Goal: Task Accomplishment & Management: Use online tool/utility

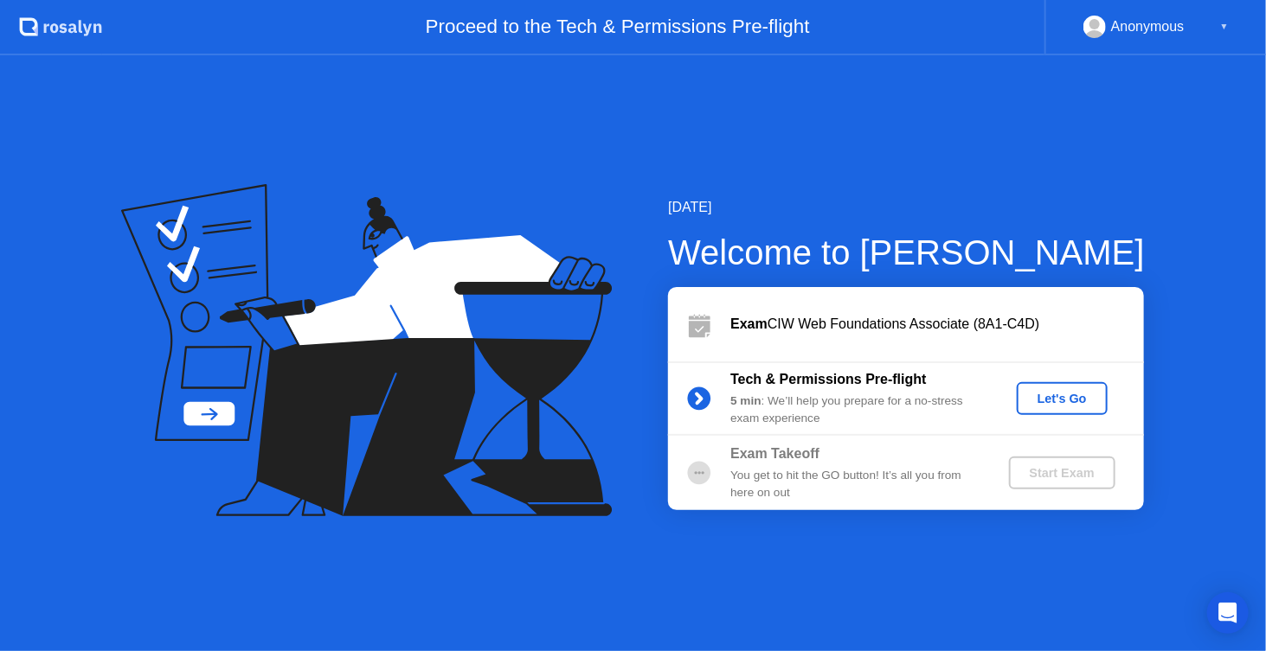
click at [1054, 398] on div "Let's Go" at bounding box center [1061, 399] width 77 height 14
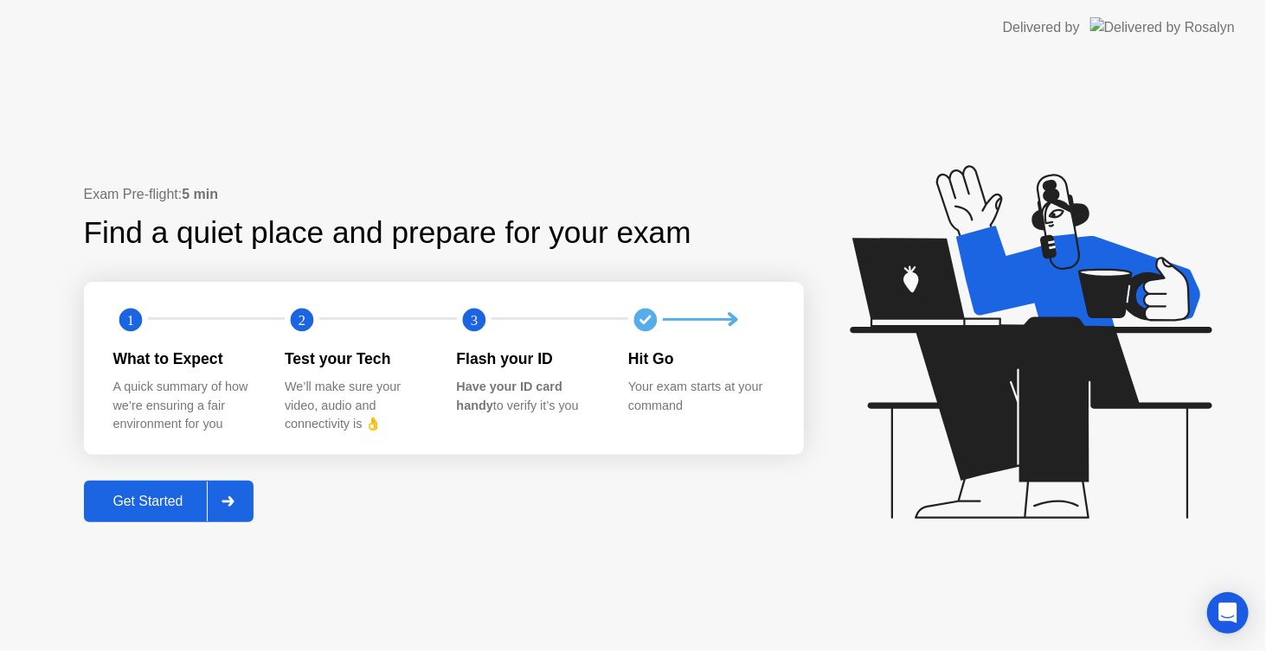
click at [189, 499] on div "Get Started" at bounding box center [148, 502] width 119 height 16
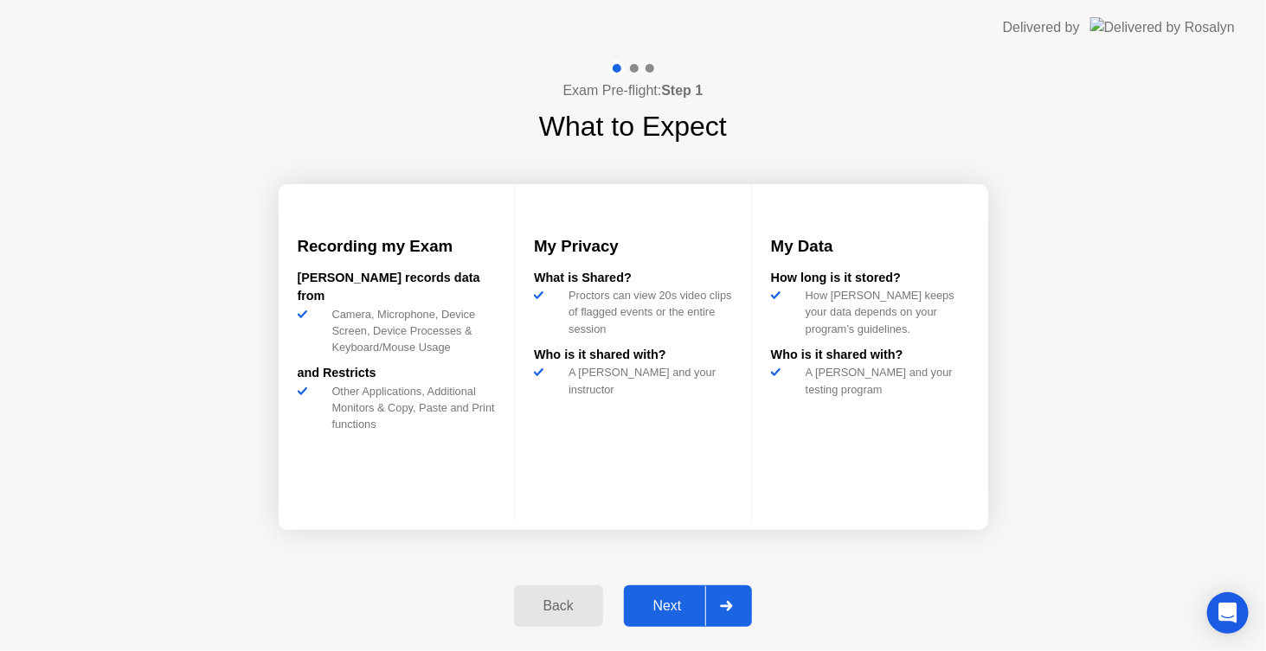
click at [685, 601] on div "Next" at bounding box center [667, 607] width 77 height 16
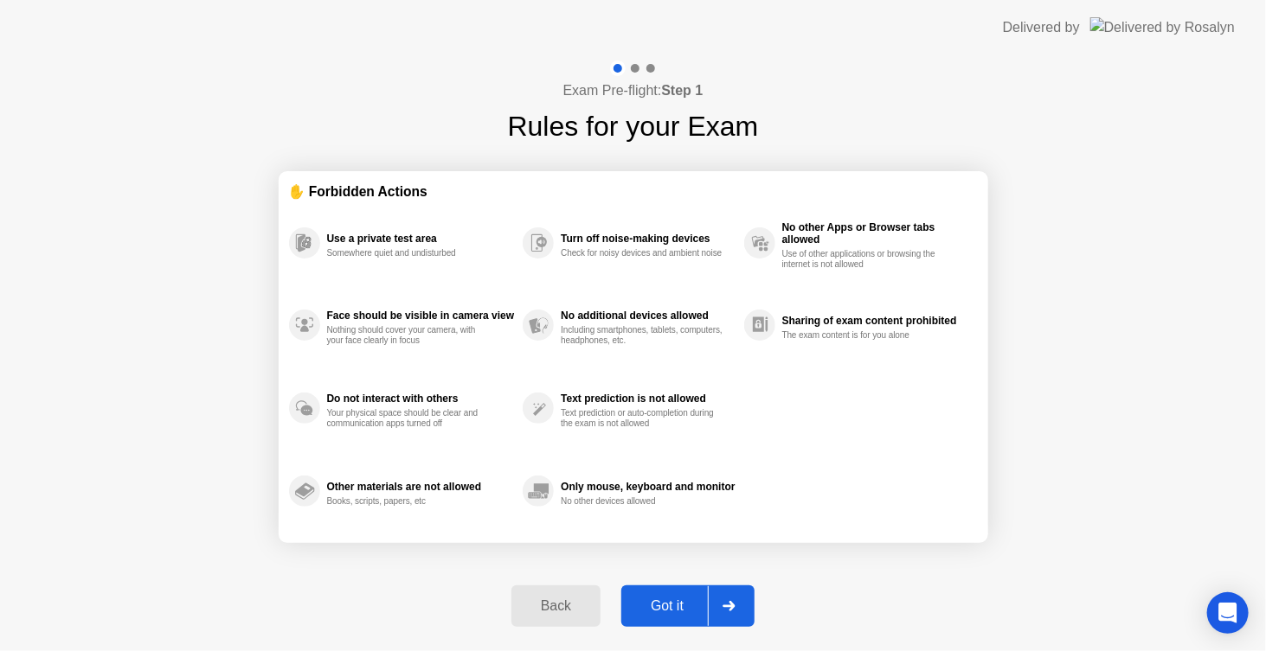
click at [686, 604] on div "Got it" at bounding box center [666, 607] width 81 height 16
select select "**********"
select select "*******"
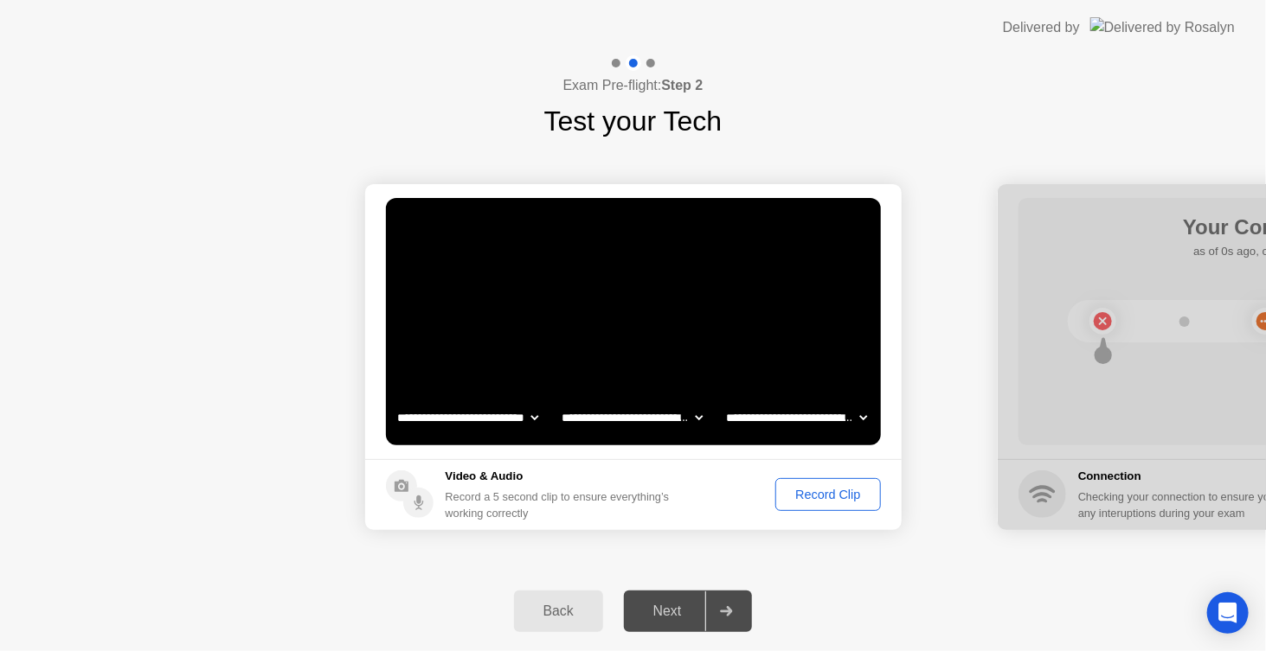
click at [818, 495] on div "Record Clip" at bounding box center [827, 495] width 93 height 14
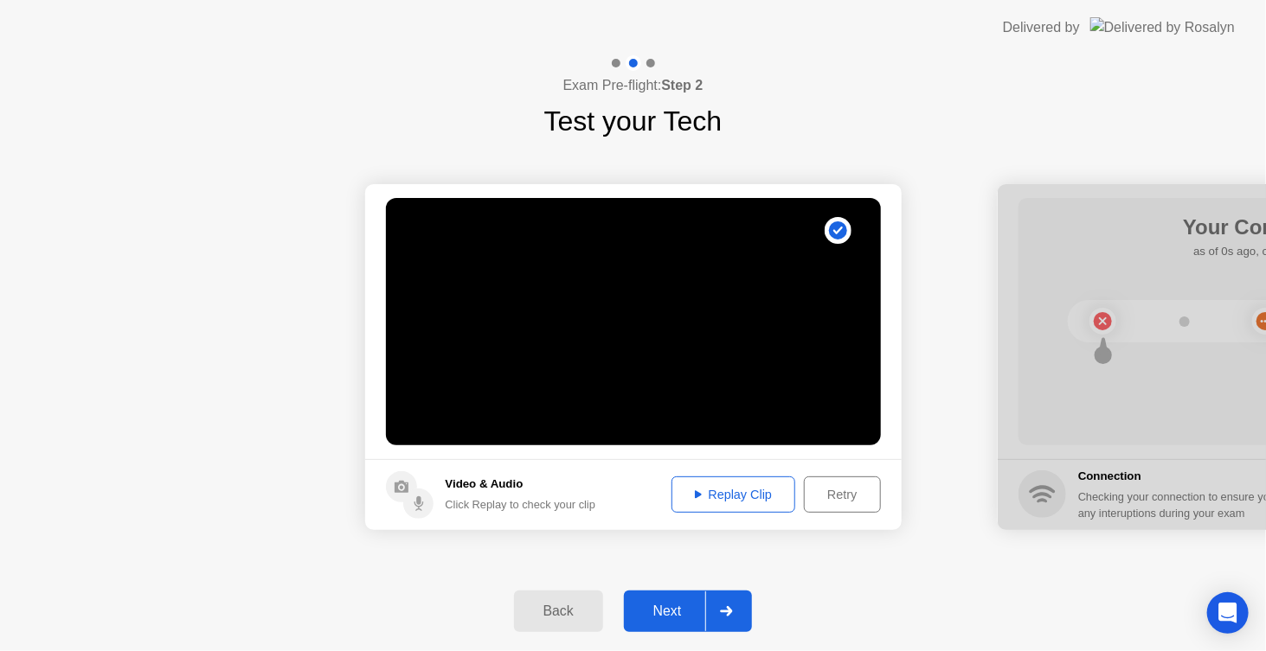
click at [677, 605] on div "Next" at bounding box center [667, 612] width 77 height 16
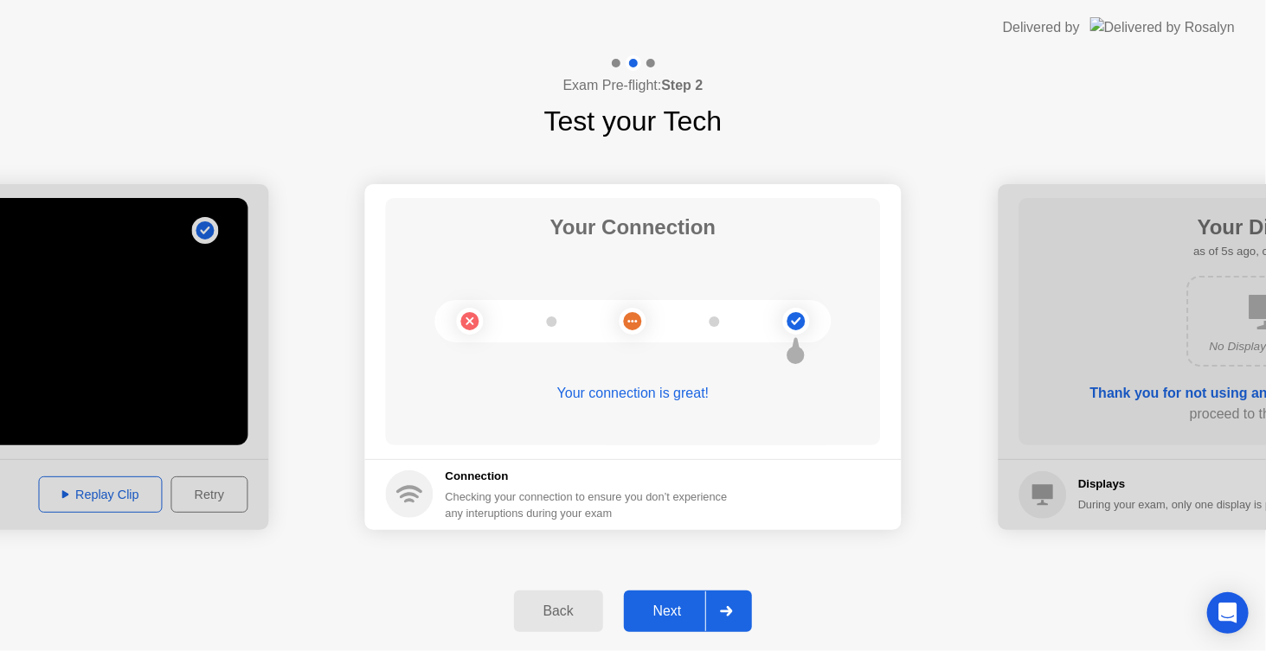
click at [683, 619] on div "Next" at bounding box center [667, 612] width 77 height 16
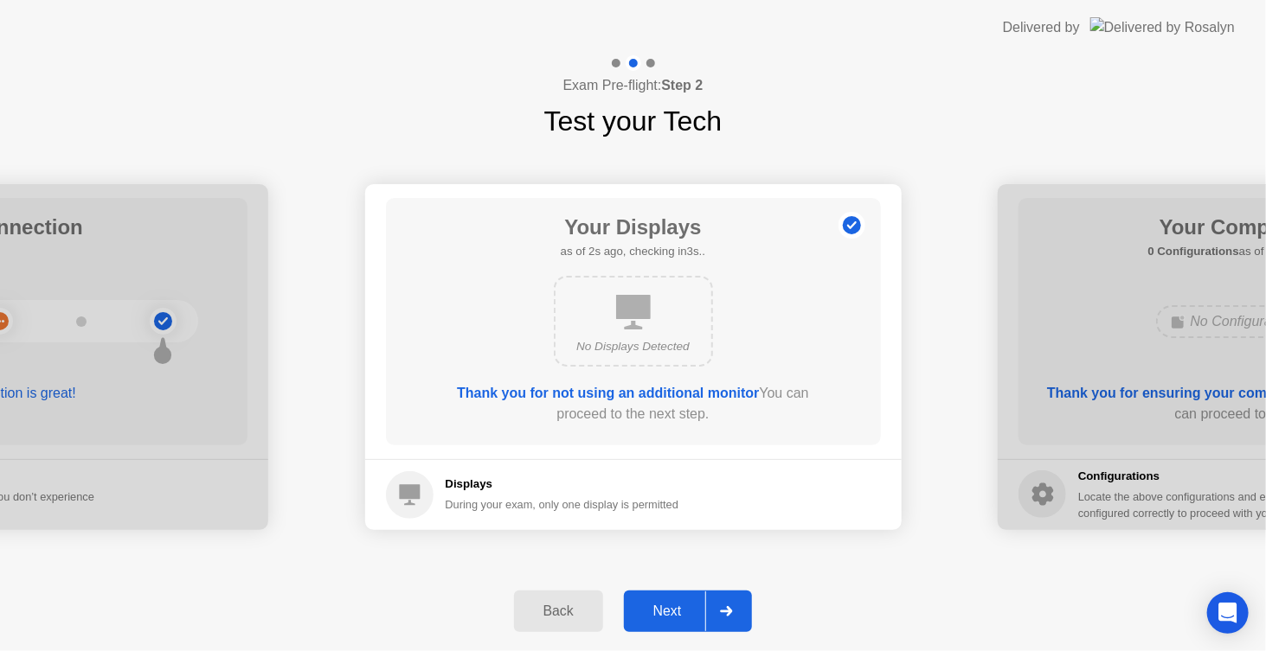
click at [794, 500] on footer "Displays During your exam, only one display is permitted" at bounding box center [633, 494] width 536 height 71
click at [728, 620] on div at bounding box center [726, 612] width 42 height 40
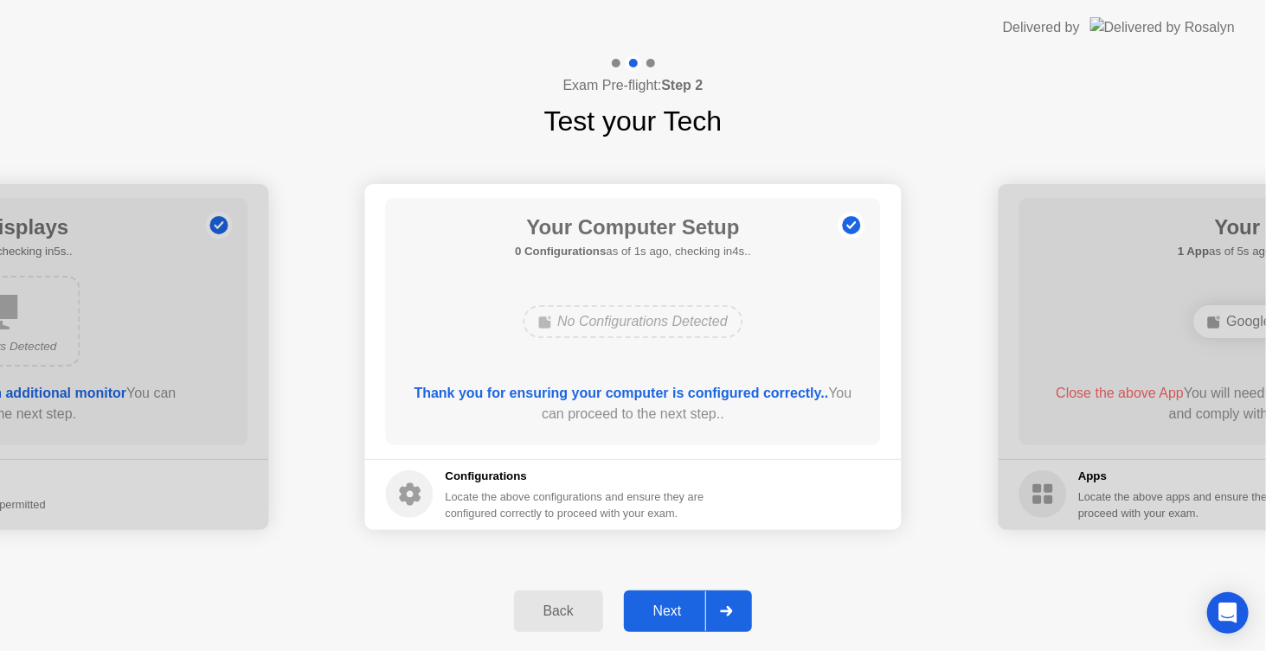
click at [683, 609] on div "Next" at bounding box center [667, 612] width 77 height 16
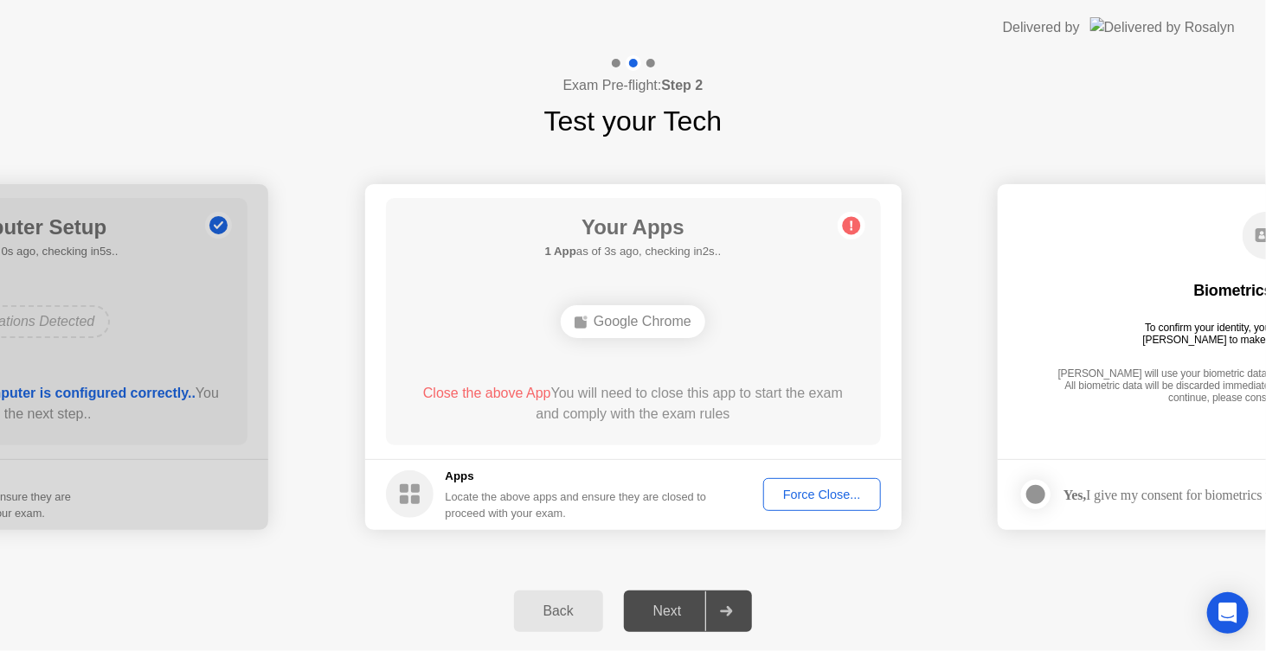
click at [467, 389] on span "Close the above App" at bounding box center [487, 393] width 128 height 15
click at [825, 497] on div "Force Close..." at bounding box center [822, 495] width 106 height 14
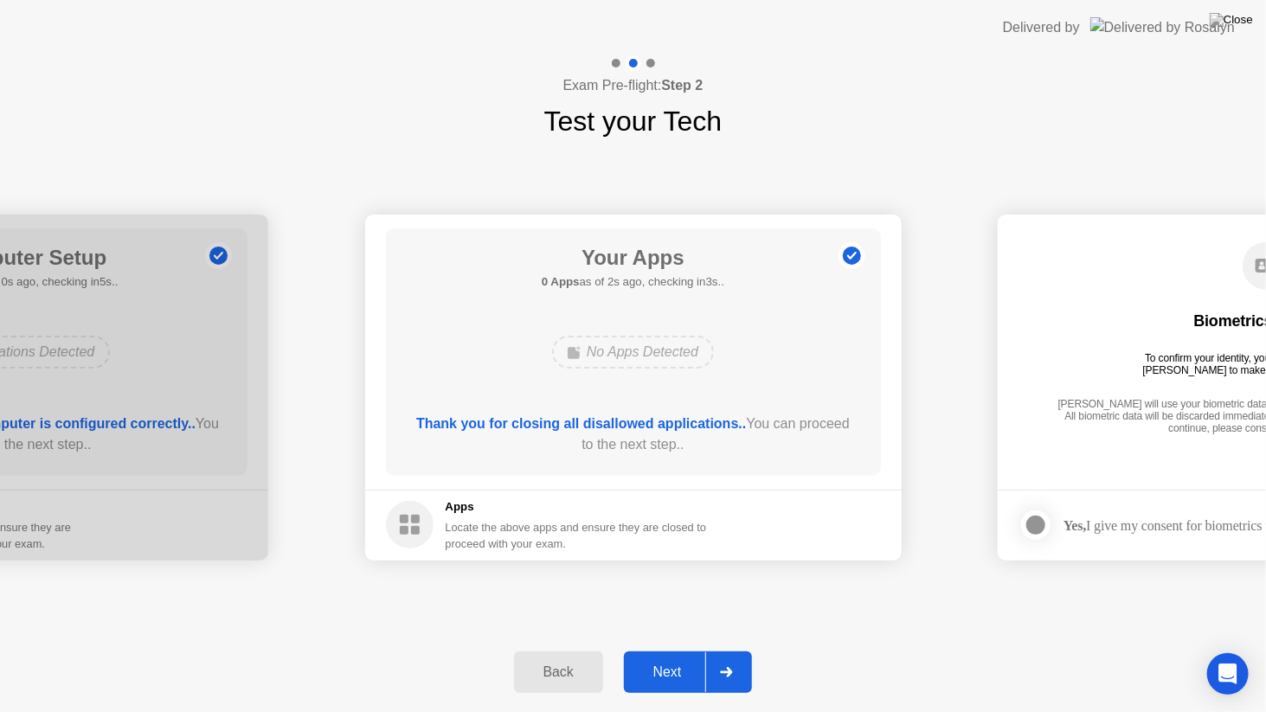
click at [734, 651] on div at bounding box center [726, 672] width 42 height 40
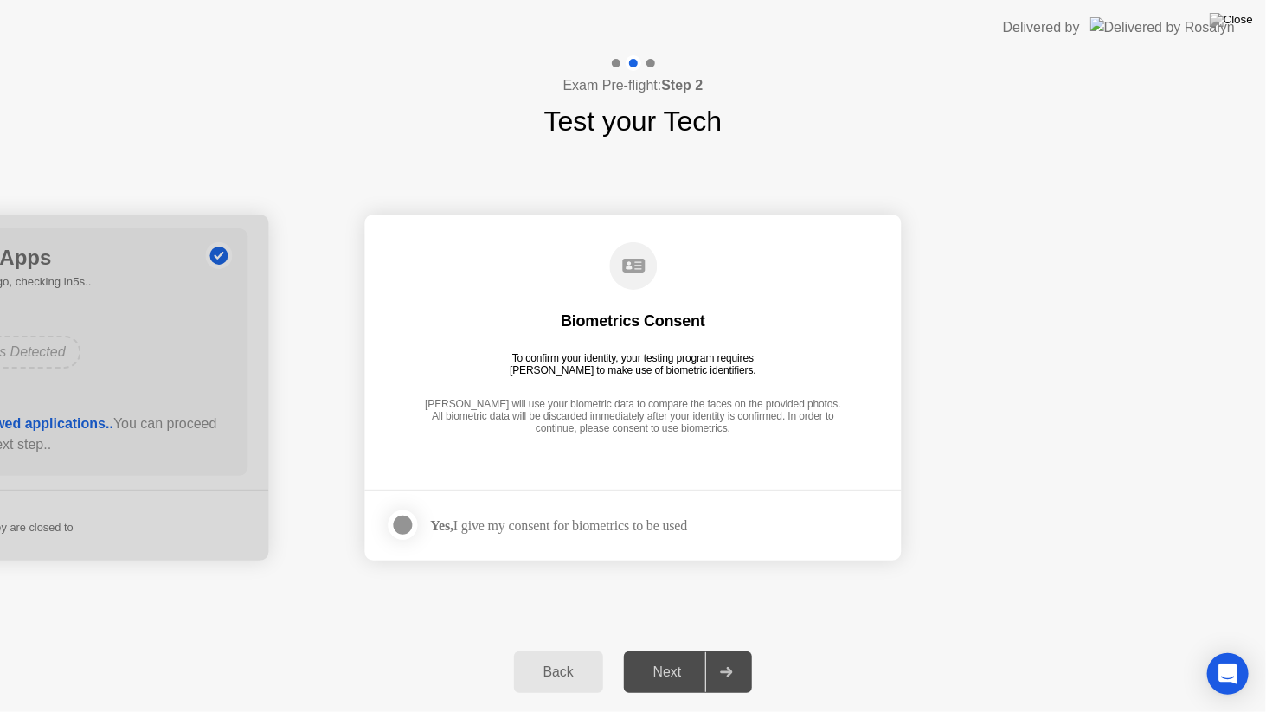
click at [600, 513] on div "Yes, I give my consent for biometrics to be used" at bounding box center [537, 525] width 302 height 35
click at [601, 528] on div "Yes, I give my consent for biometrics to be used" at bounding box center [559, 525] width 257 height 16
click at [408, 524] on div at bounding box center [403, 525] width 21 height 21
click at [701, 651] on div "Next" at bounding box center [667, 672] width 77 height 16
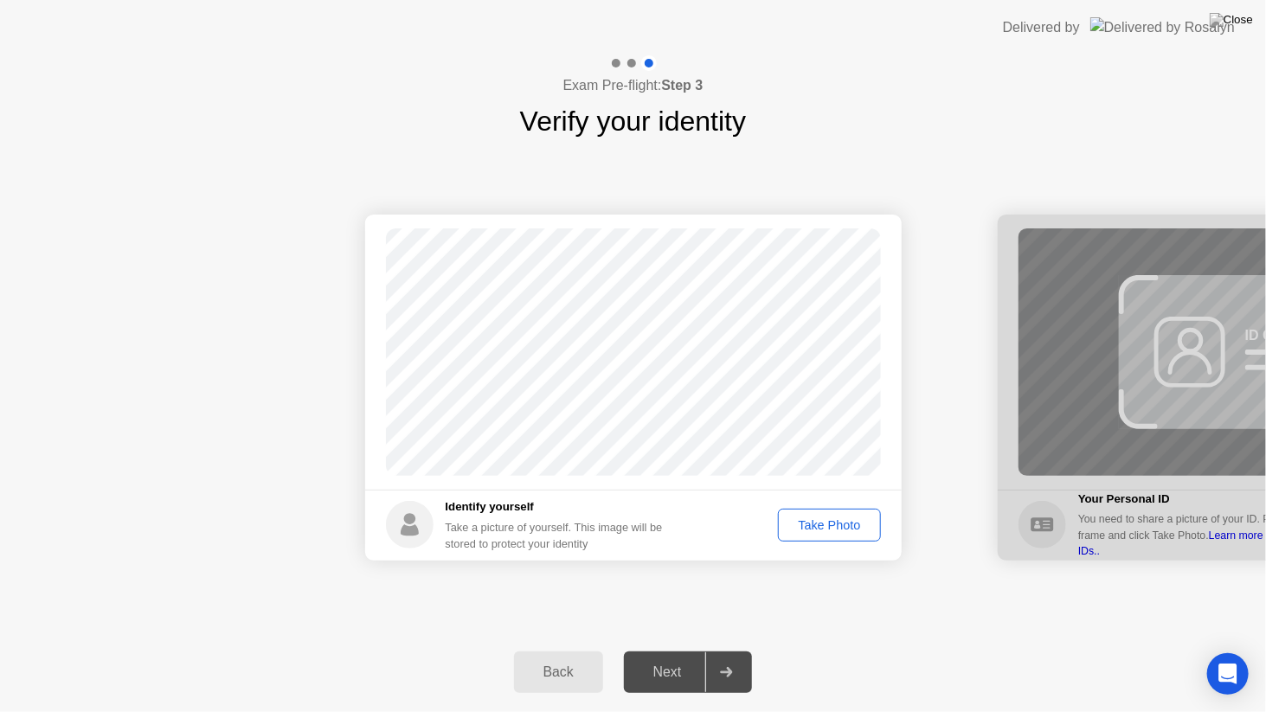
click at [833, 529] on div "Take Photo" at bounding box center [829, 525] width 90 height 14
drag, startPoint x: 896, startPoint y: 606, endPoint x: 690, endPoint y: 675, distance: 217.0
click at [690, 651] on div "Exam Pre-flight: Step 3 Verify your identity Success Photo is correctly taken I…" at bounding box center [633, 383] width 1266 height 657
click at [735, 651] on div at bounding box center [726, 672] width 42 height 40
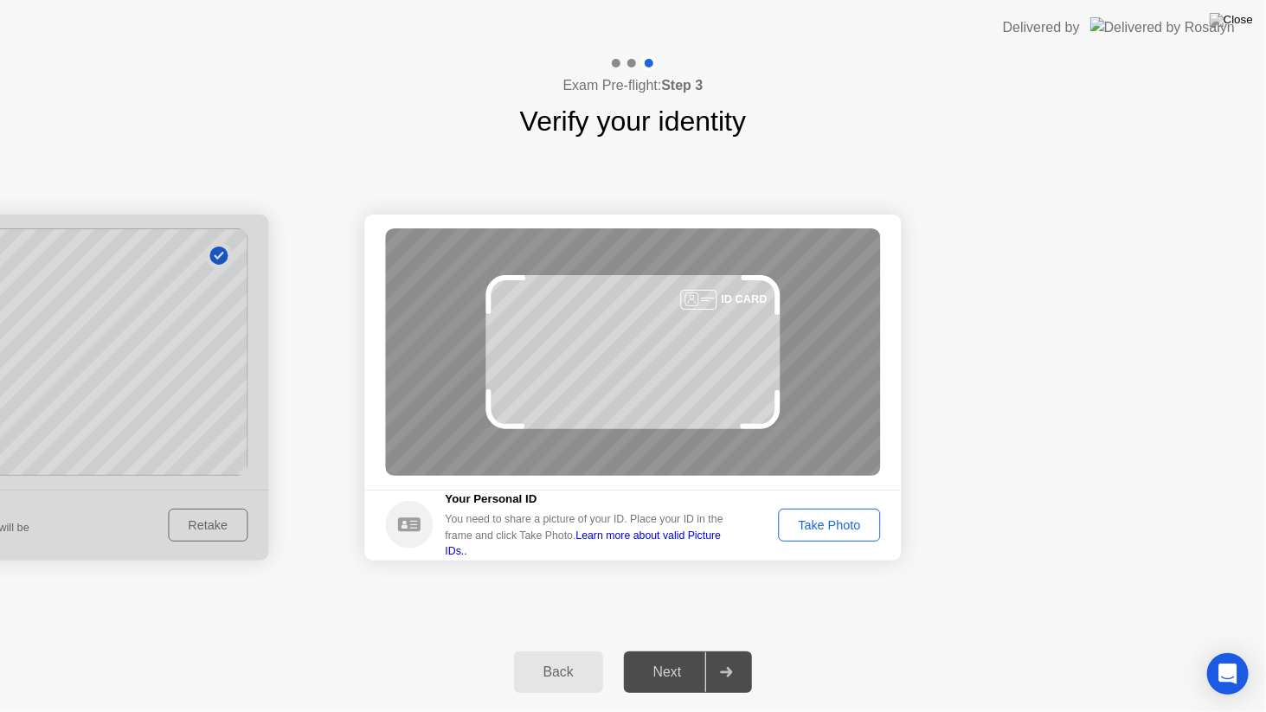
click at [842, 521] on div "Take Photo" at bounding box center [829, 525] width 90 height 14
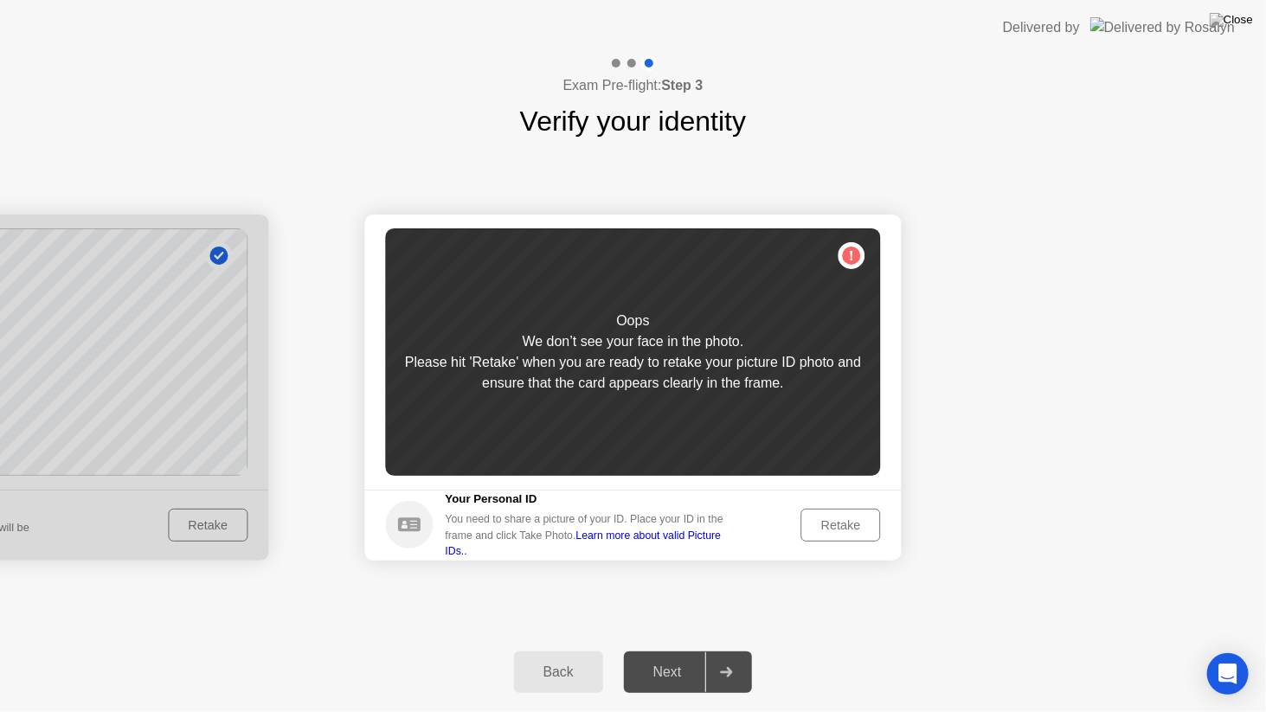
drag, startPoint x: 842, startPoint y: 521, endPoint x: 857, endPoint y: 440, distance: 82.0
click at [850, 488] on app-identify-id "Success Photo is correctly taken Unsuccess Photo is not correctly taken. Oops W…" at bounding box center [633, 388] width 536 height 346
click at [837, 521] on div "Retake" at bounding box center [840, 525] width 67 height 14
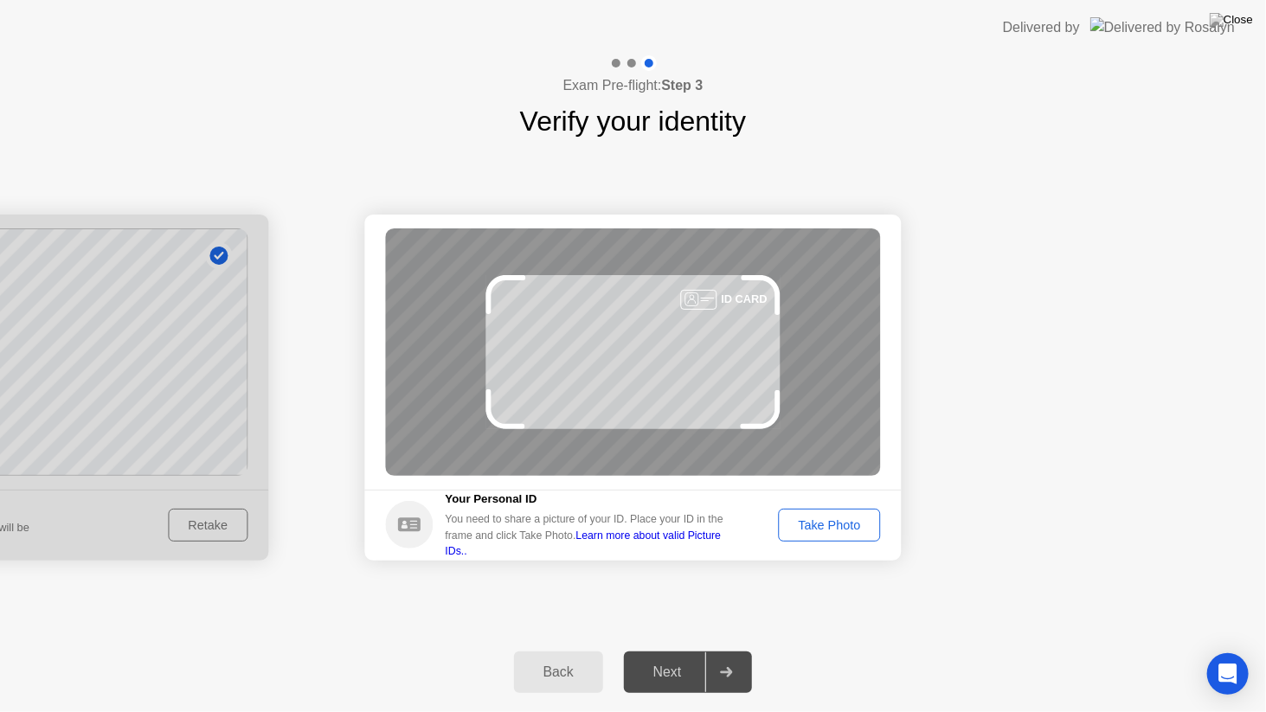
click at [841, 526] on div "Take Photo" at bounding box center [829, 525] width 90 height 14
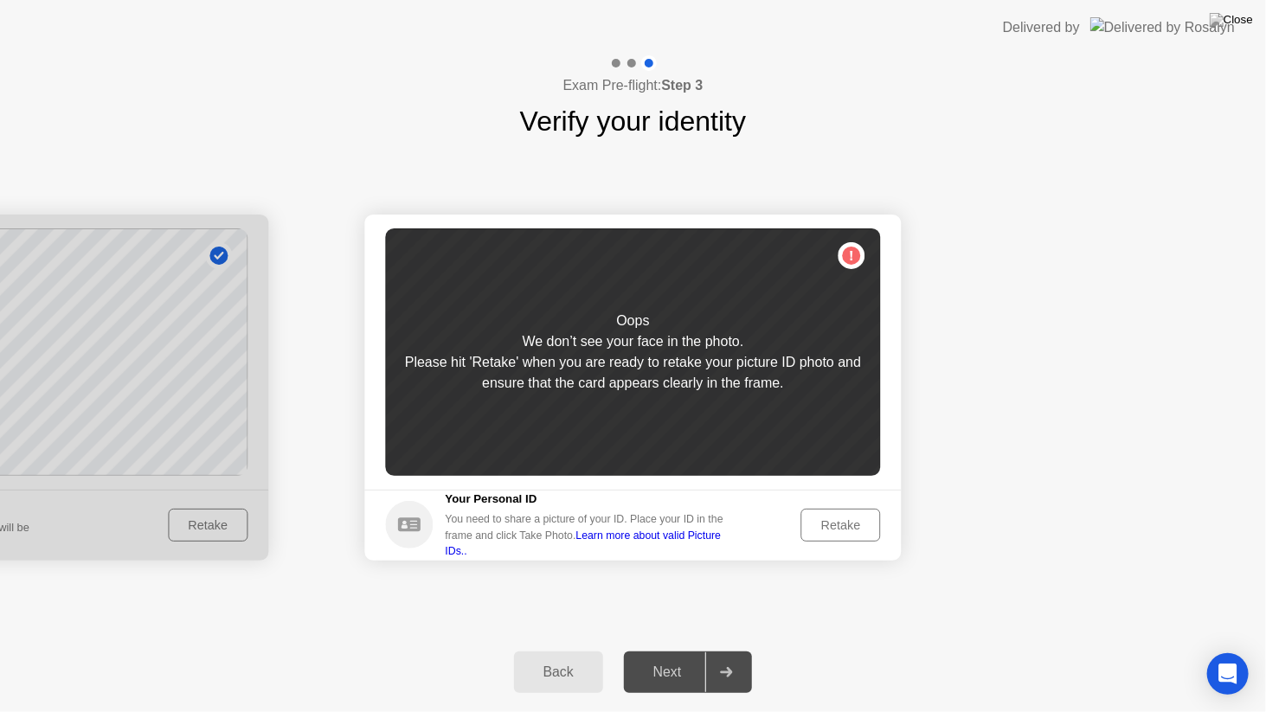
click at [841, 526] on div "Retake" at bounding box center [840, 525] width 67 height 14
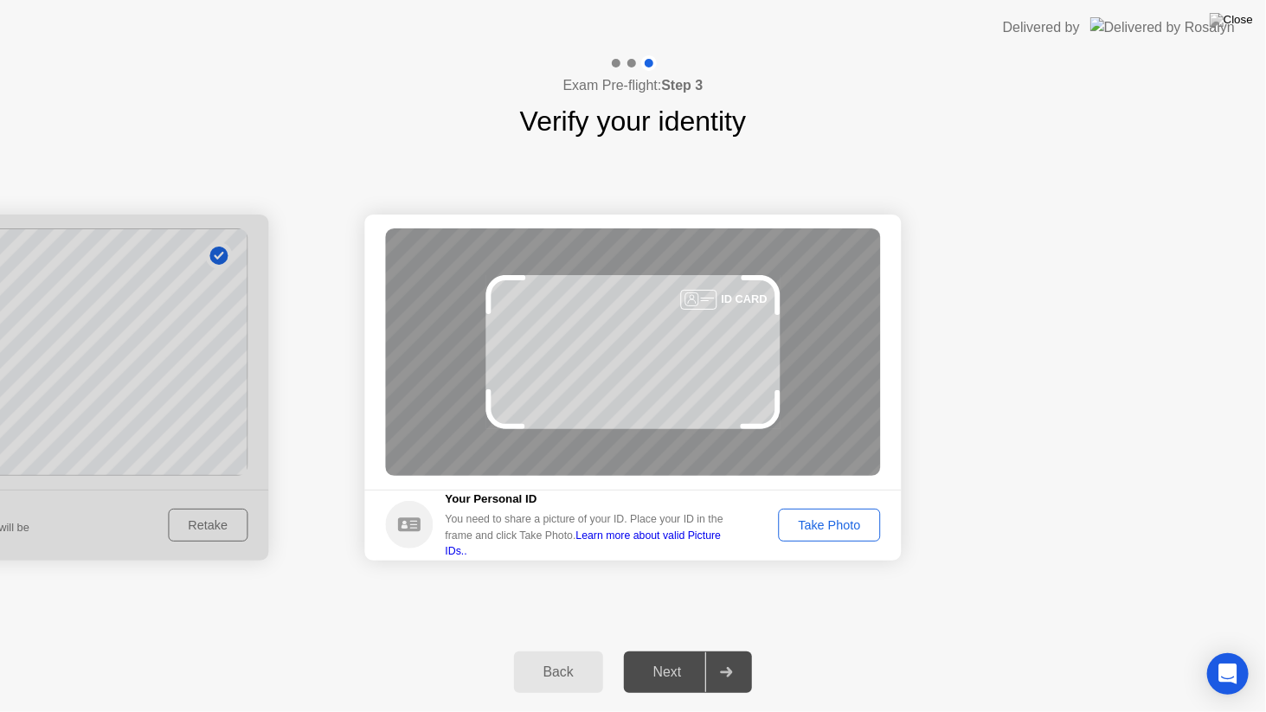
click at [841, 526] on div "Take Photo" at bounding box center [829, 525] width 90 height 14
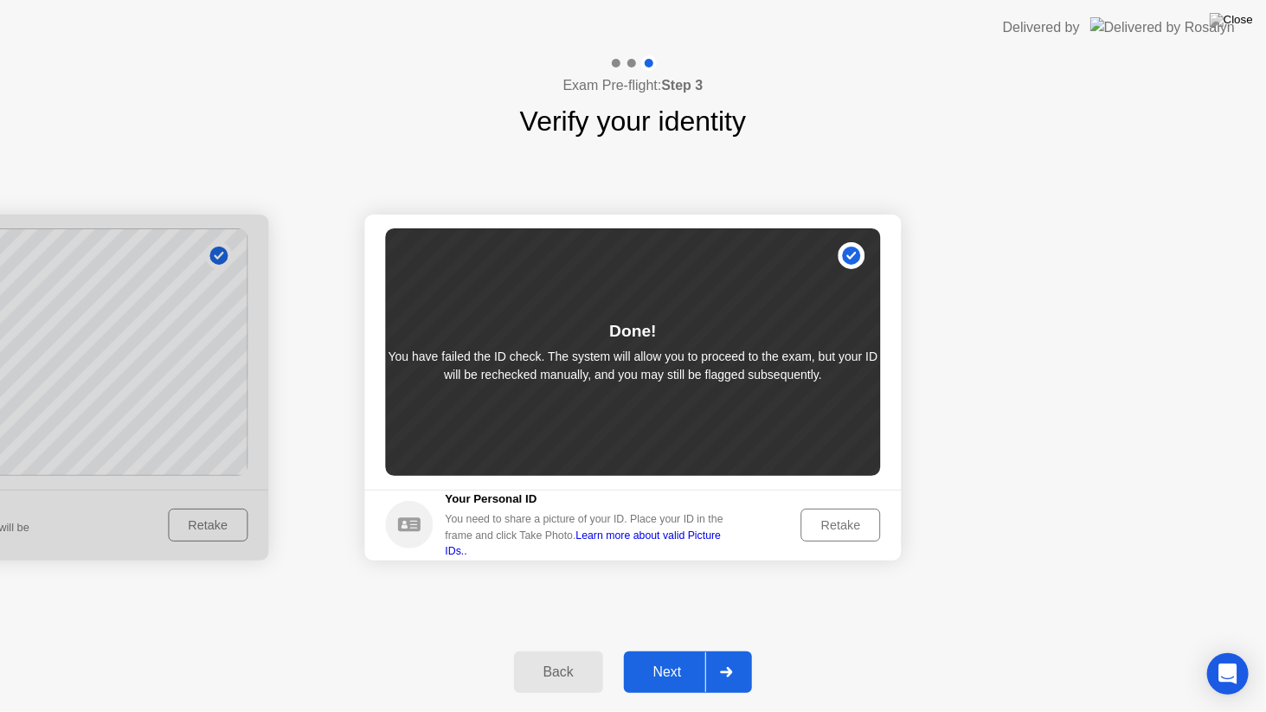
click at [673, 651] on div "Next" at bounding box center [667, 672] width 77 height 16
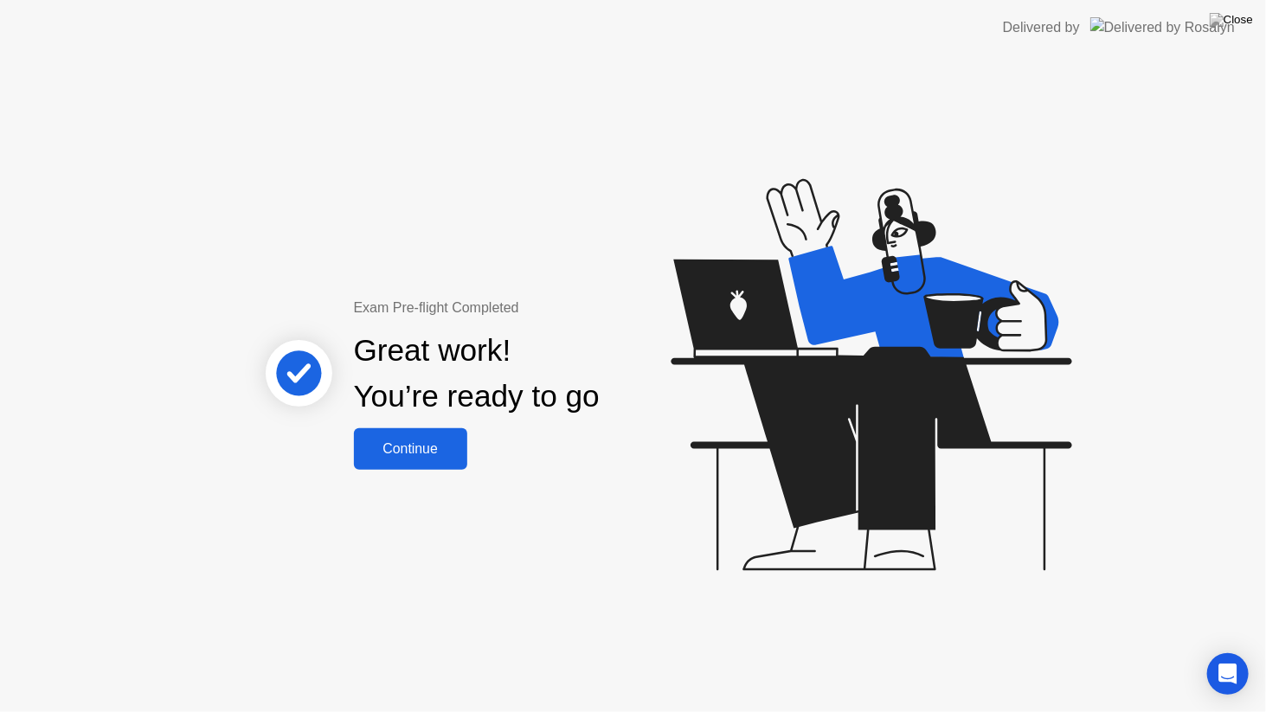
click at [424, 460] on button "Continue" at bounding box center [410, 449] width 113 height 42
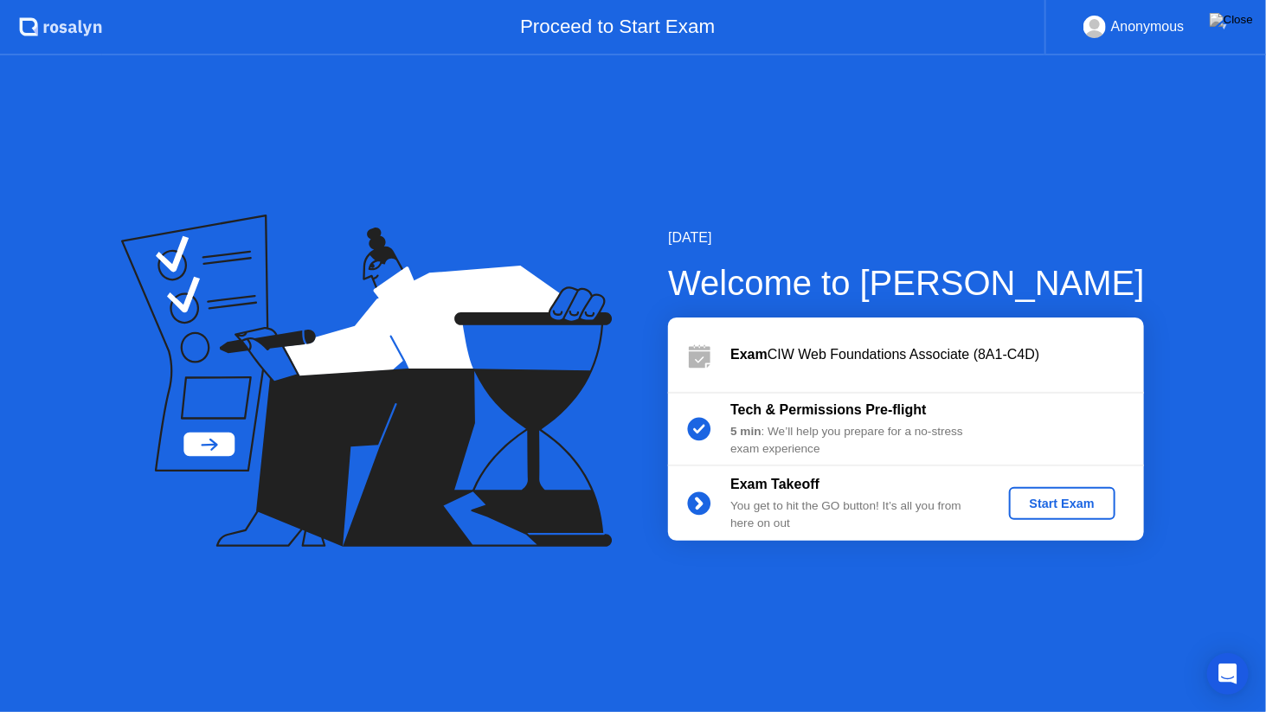
click at [1076, 510] on div "Start Exam" at bounding box center [1062, 504] width 93 height 14
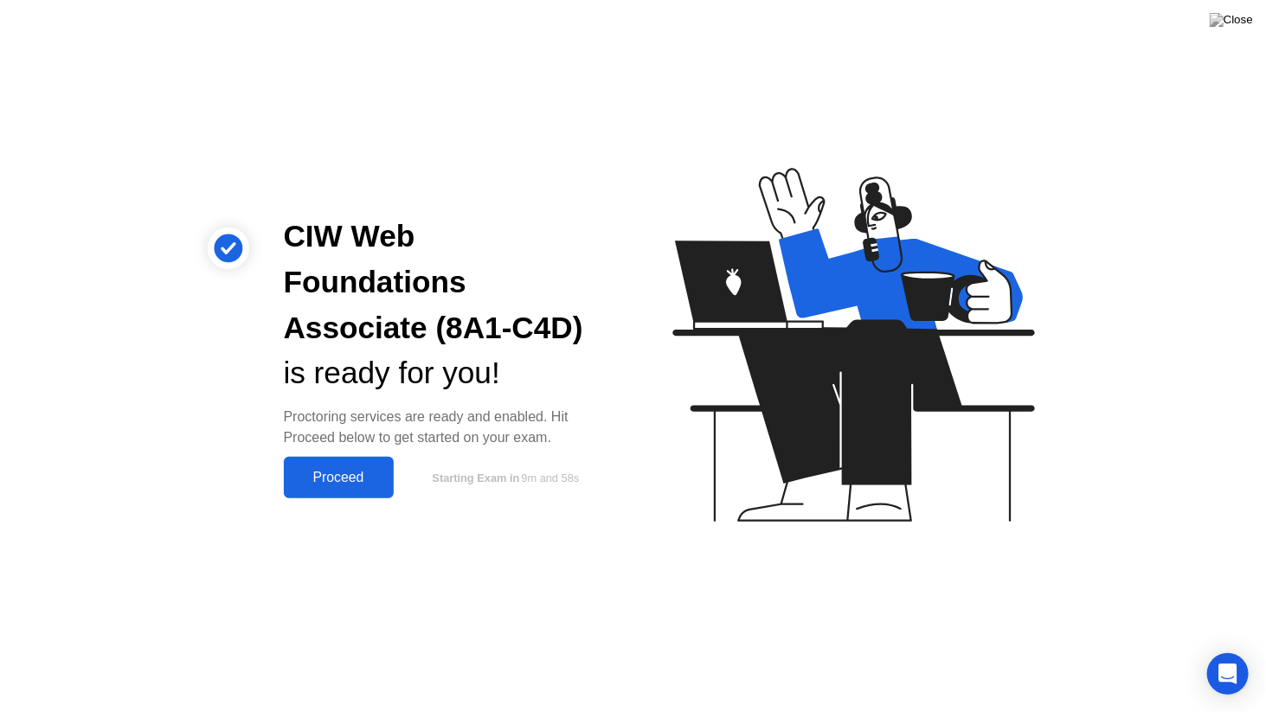
click at [350, 470] on div "Proceed" at bounding box center [338, 478] width 99 height 16
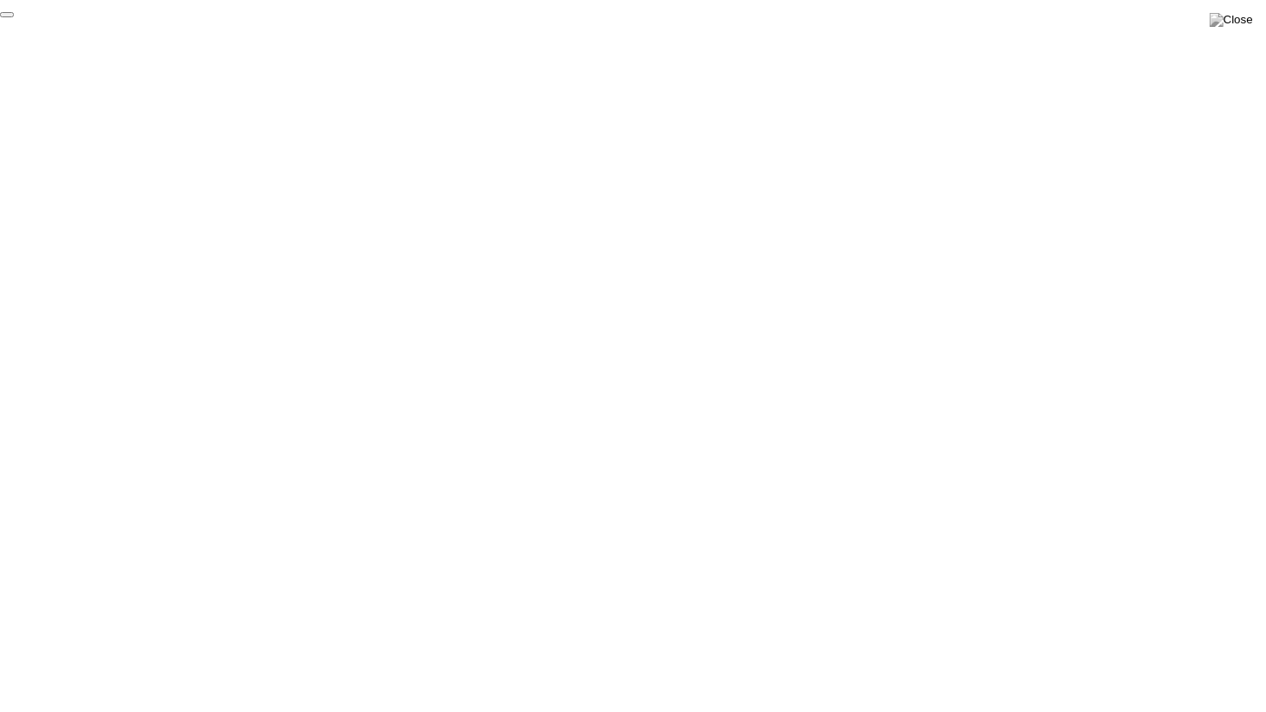
click div "End Proctoring Session"
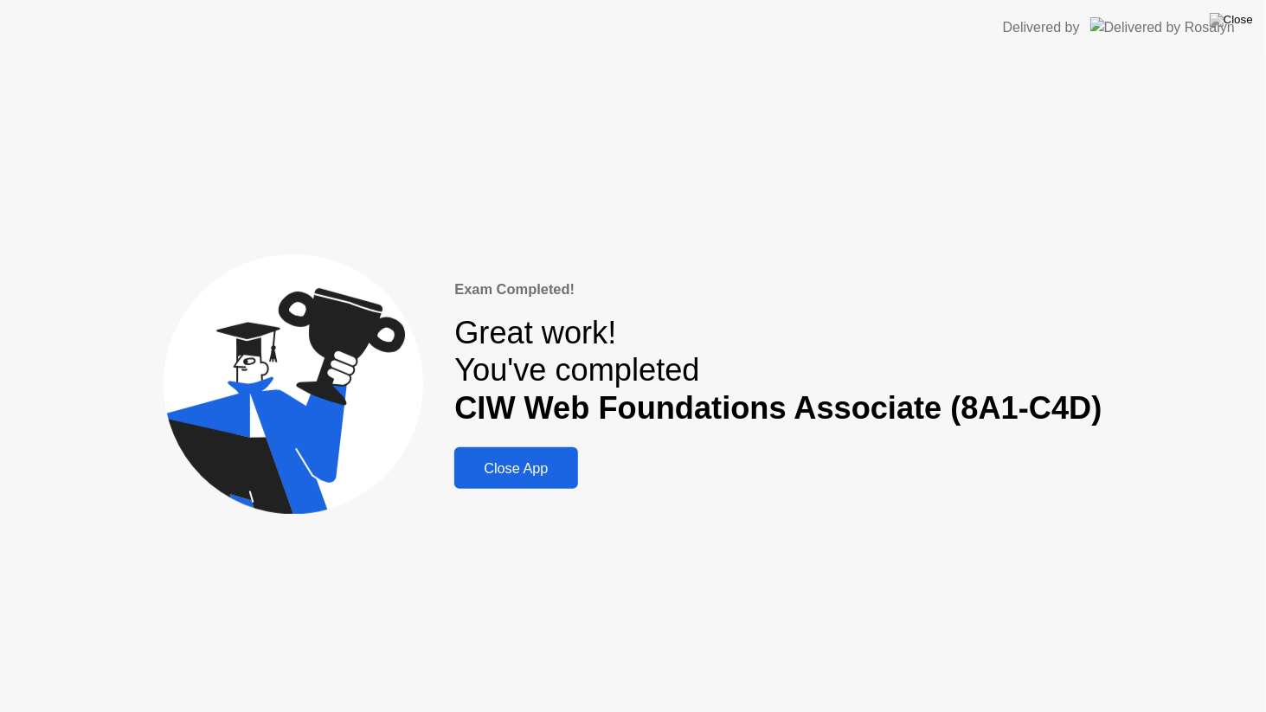
click at [490, 465] on div "Close App" at bounding box center [515, 468] width 112 height 16
